Goal: Task Accomplishment & Management: Manage account settings

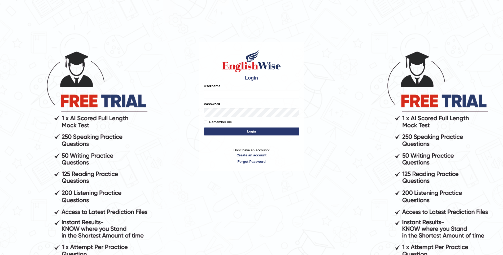
click at [209, 94] on input "Username" at bounding box center [251, 94] width 95 height 9
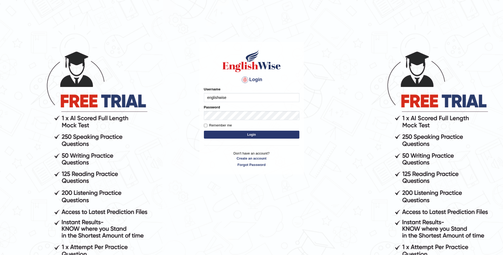
click at [204, 131] on button "Login" at bounding box center [251, 135] width 95 height 8
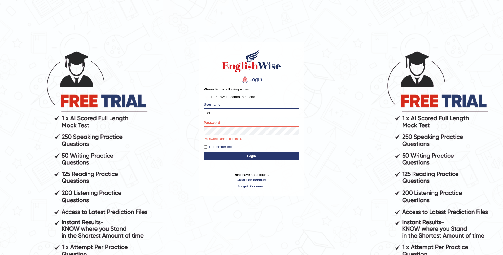
type input "e"
